Goal: Information Seeking & Learning: Learn about a topic

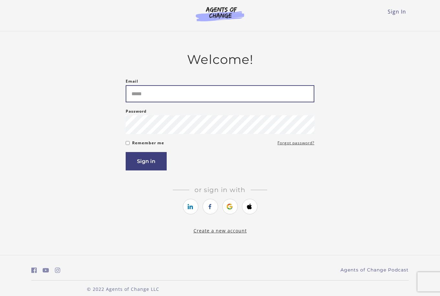
type input "**********"
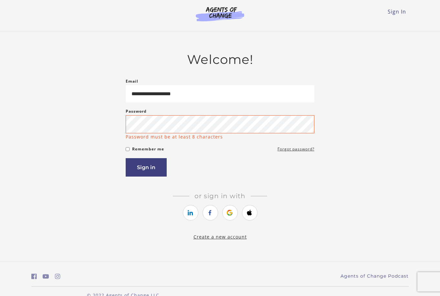
click at [225, 135] on div "Password Password must be at least 8 characters" at bounding box center [220, 124] width 189 height 33
click at [146, 169] on button "Sign in" at bounding box center [146, 167] width 41 height 18
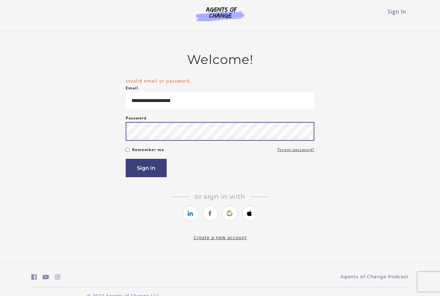
click at [146, 169] on button "Sign in" at bounding box center [146, 168] width 41 height 18
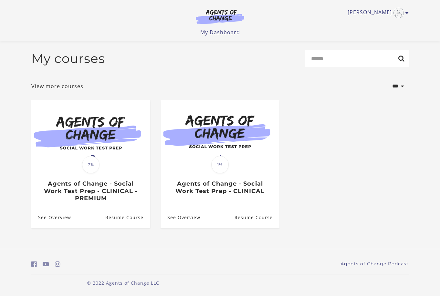
scroll to position [0, 0]
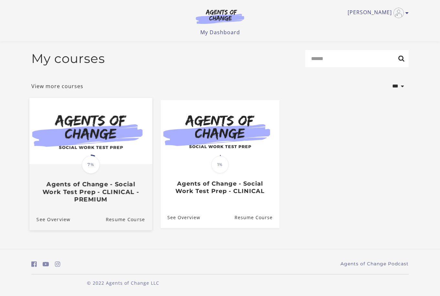
click at [107, 145] on img at bounding box center [90, 131] width 123 height 66
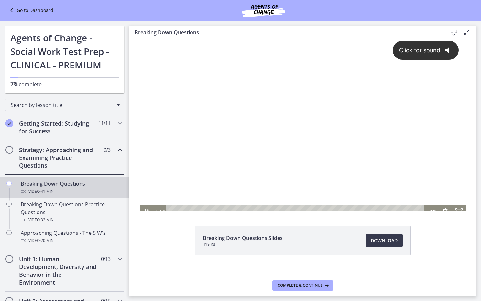
click at [192, 201] on div "Click for sound @keyframes VOLUME_SMALL_WAVE_FLASH { 0% { opacity: 0; } 33% { o…" at bounding box center [303, 120] width 326 height 172
click at [147, 209] on icon "Pause" at bounding box center [146, 211] width 16 height 14
